Goal: Navigation & Orientation: Find specific page/section

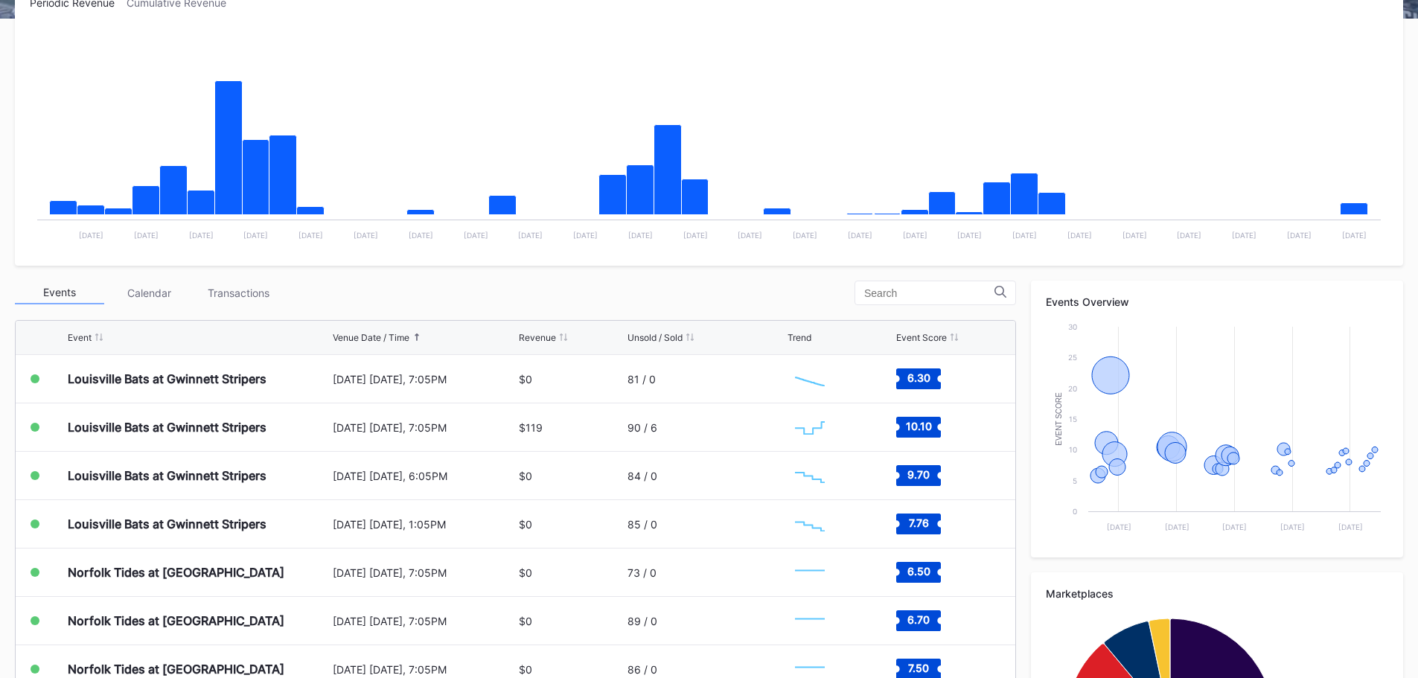
scroll to position [298, 0]
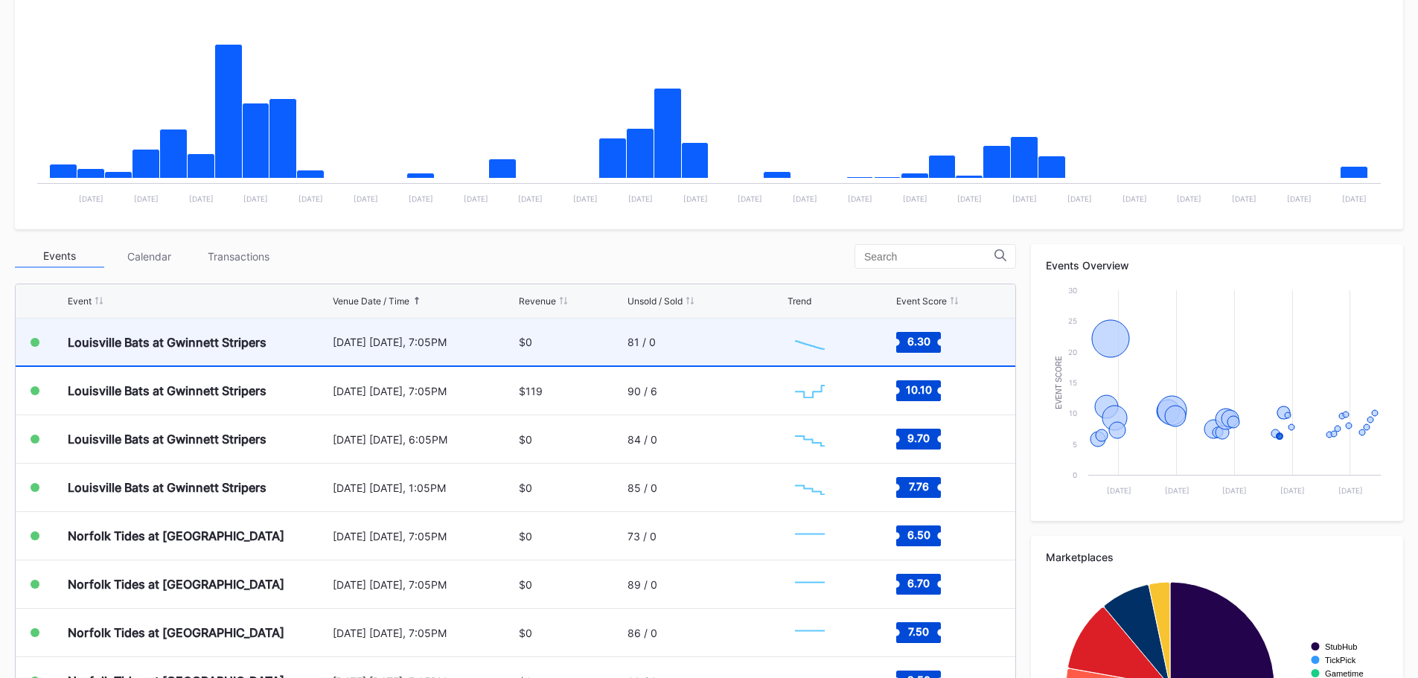
click at [454, 348] on div "[DATE] [DATE], 7:05PM" at bounding box center [424, 342] width 183 height 13
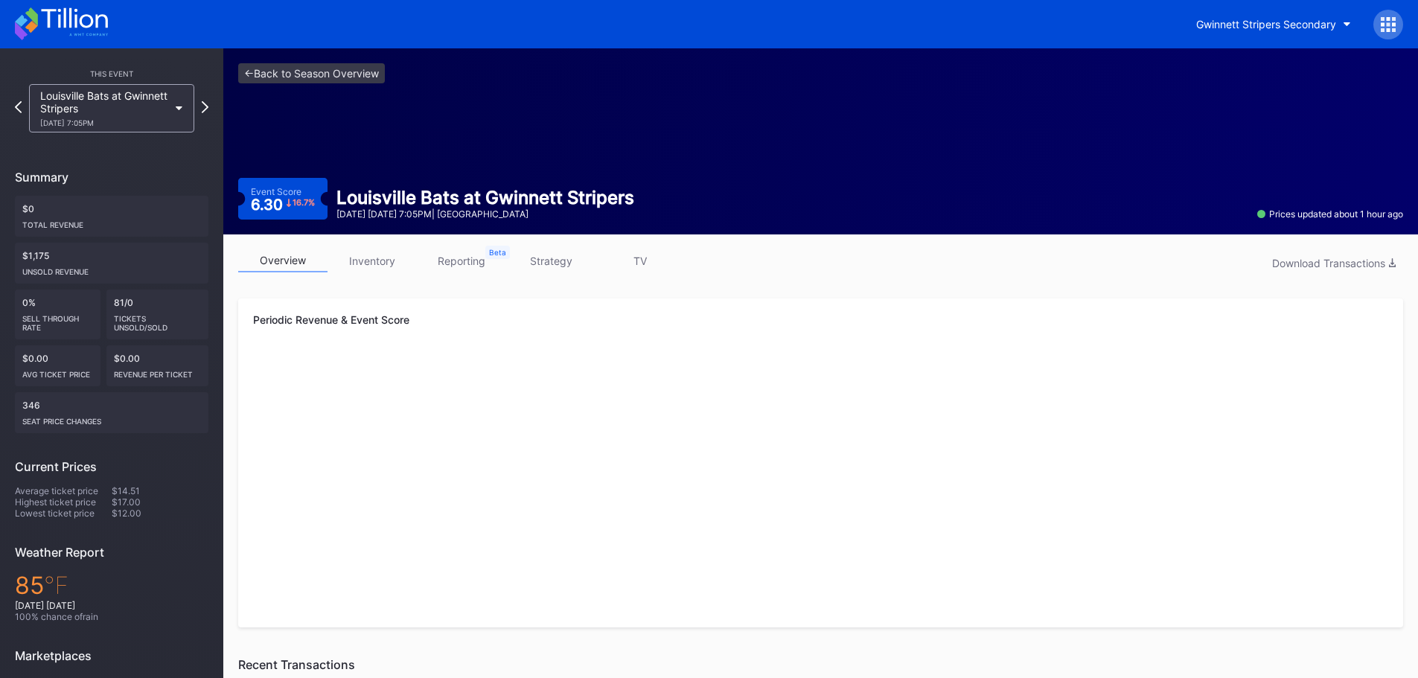
click at [390, 256] on link "inventory" at bounding box center [371, 260] width 89 height 23
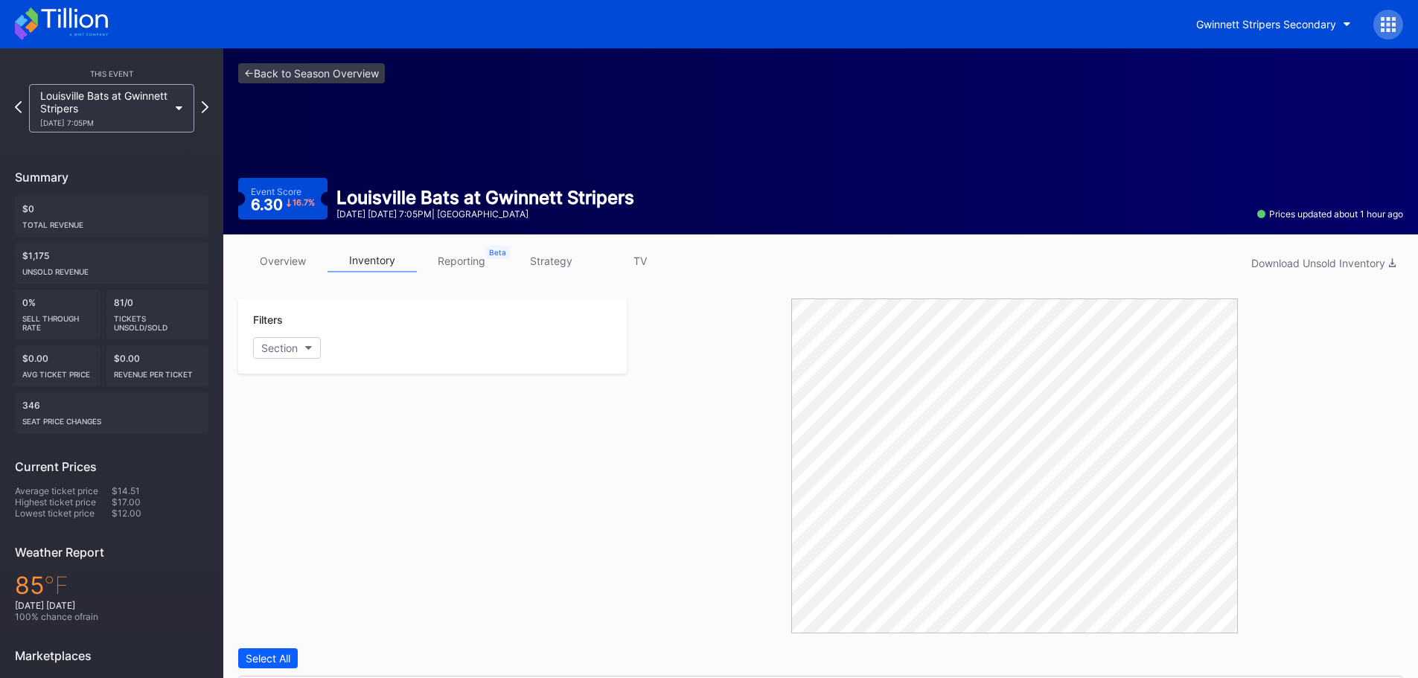
click at [284, 257] on link "overview" at bounding box center [282, 260] width 89 height 23
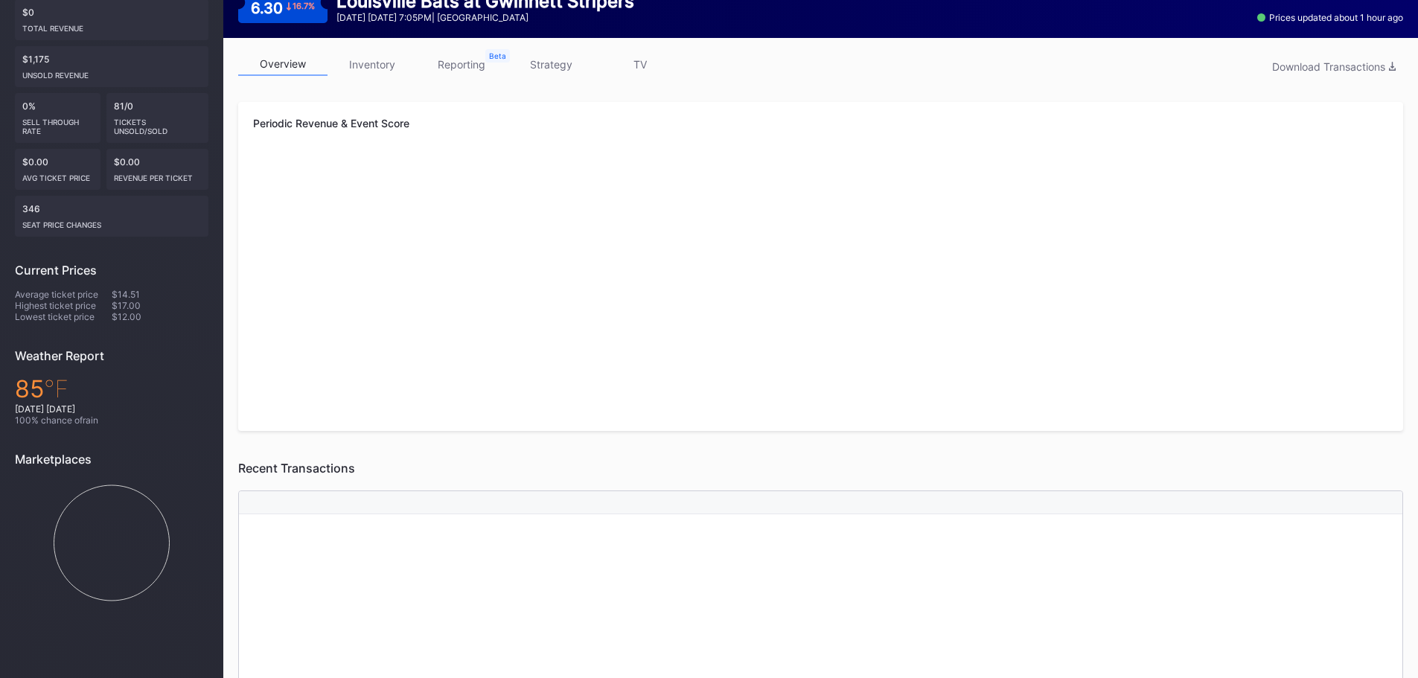
scroll to position [74, 0]
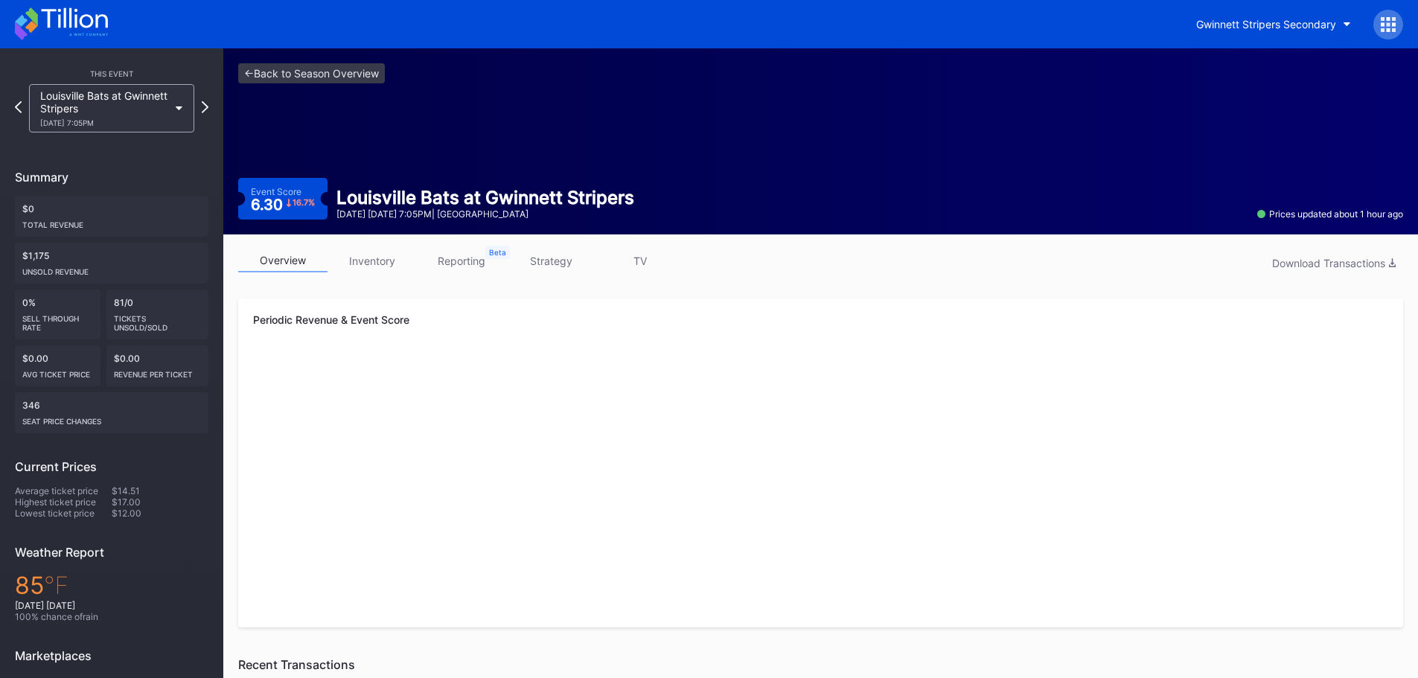
click at [553, 256] on link "strategy" at bounding box center [550, 260] width 89 height 23
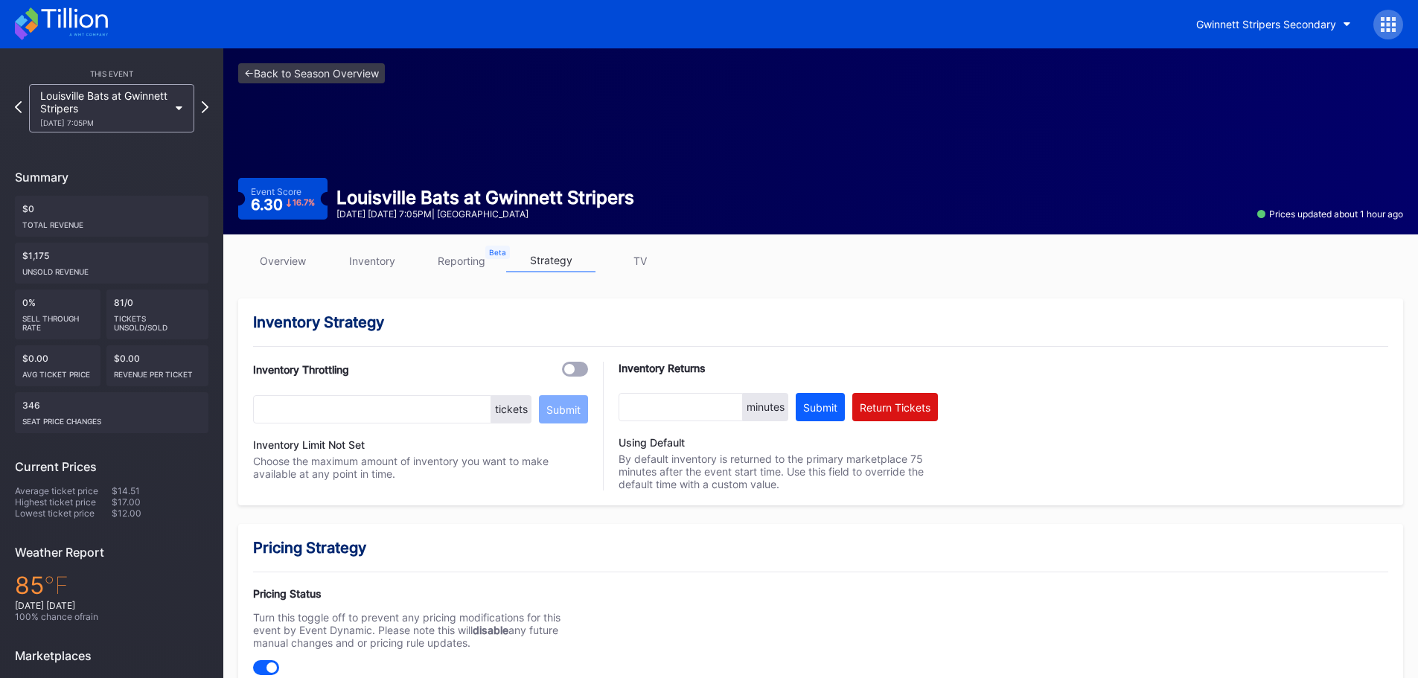
click at [648, 266] on link "TV" at bounding box center [639, 260] width 89 height 23
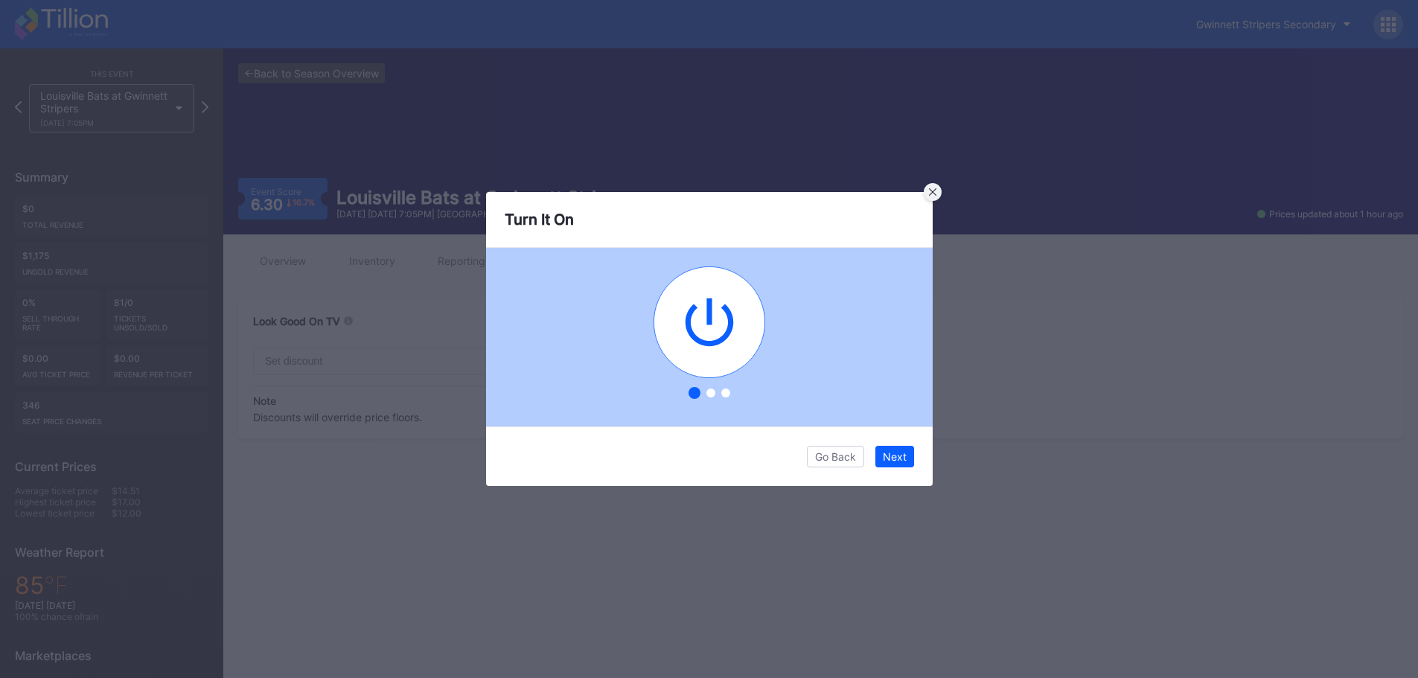
click at [927, 189] on div at bounding box center [933, 192] width 18 height 18
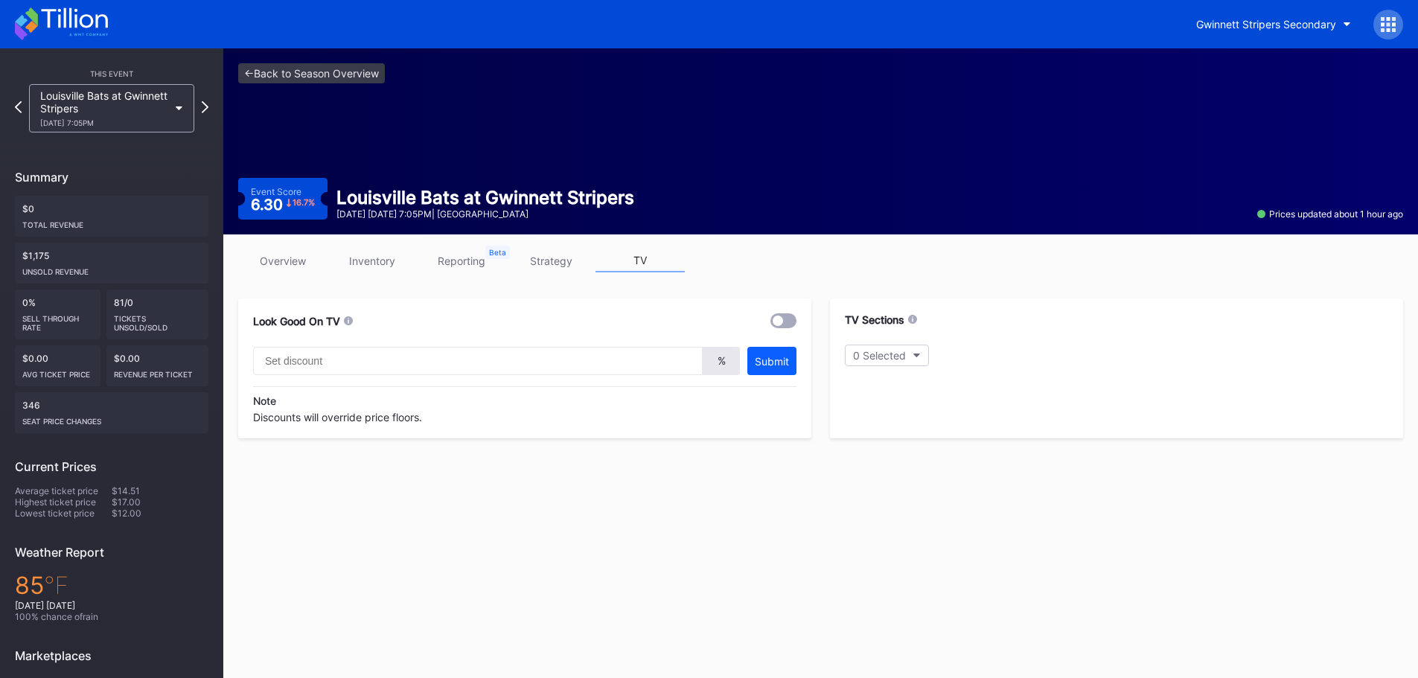
click at [481, 264] on link "reporting" at bounding box center [461, 260] width 89 height 23
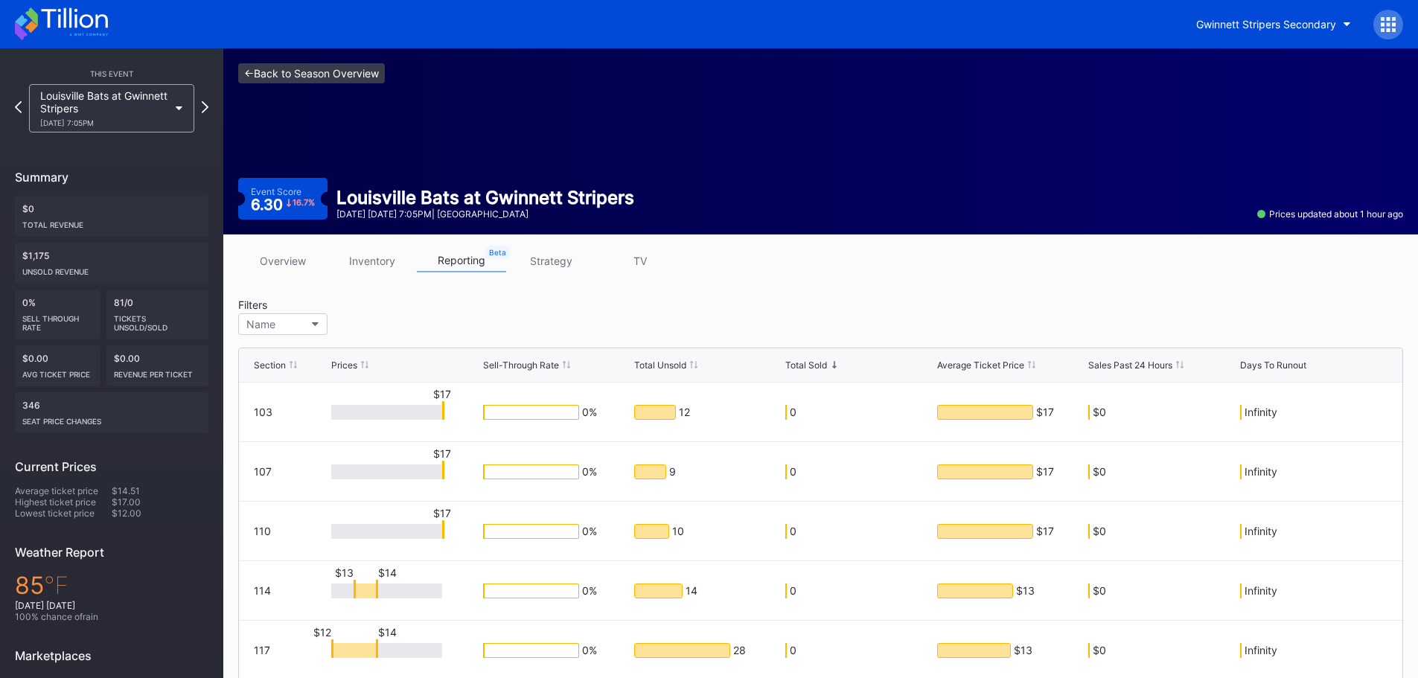
click at [281, 70] on link "<- Back to Season Overview" at bounding box center [311, 73] width 147 height 20
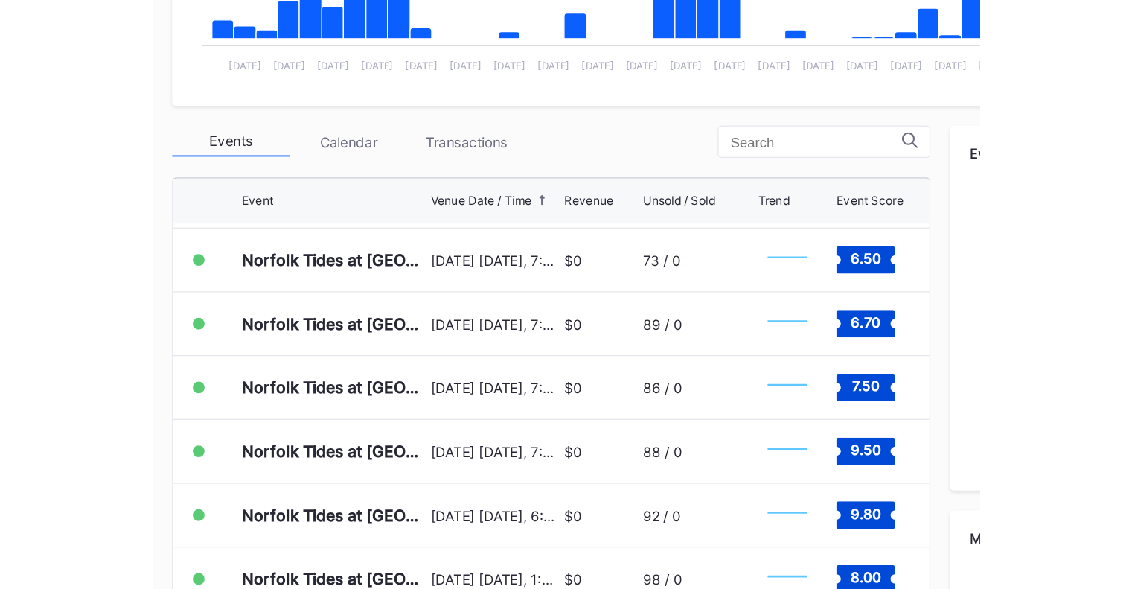
scroll to position [964, 0]
